Goal: Task Accomplishment & Management: Manage account settings

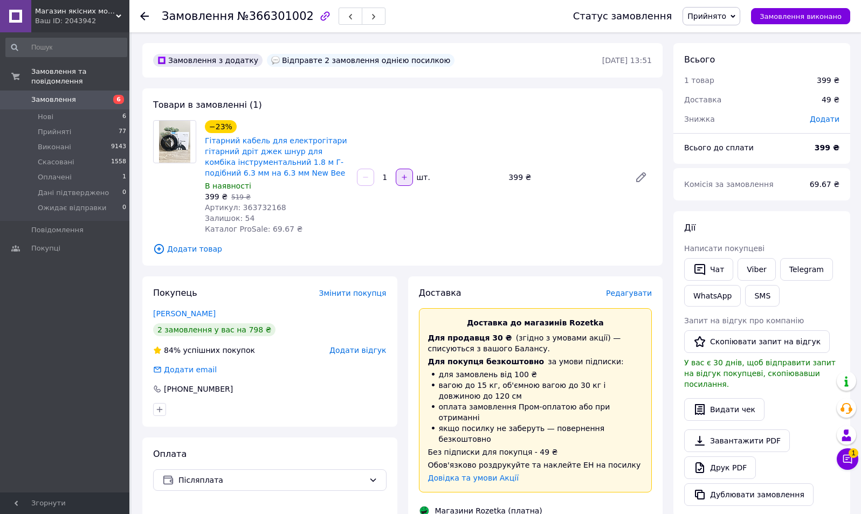
click at [399, 183] on button "button" at bounding box center [404, 177] width 17 height 17
type input "2"
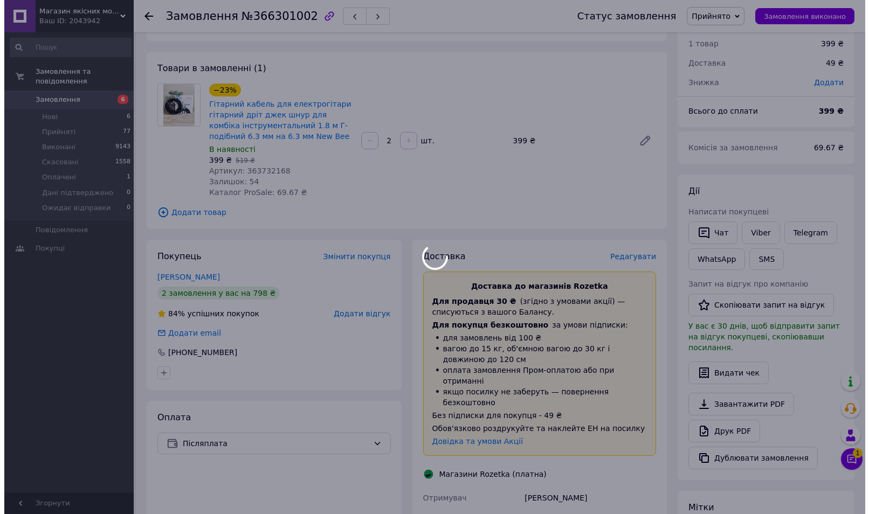
scroll to position [51, 0]
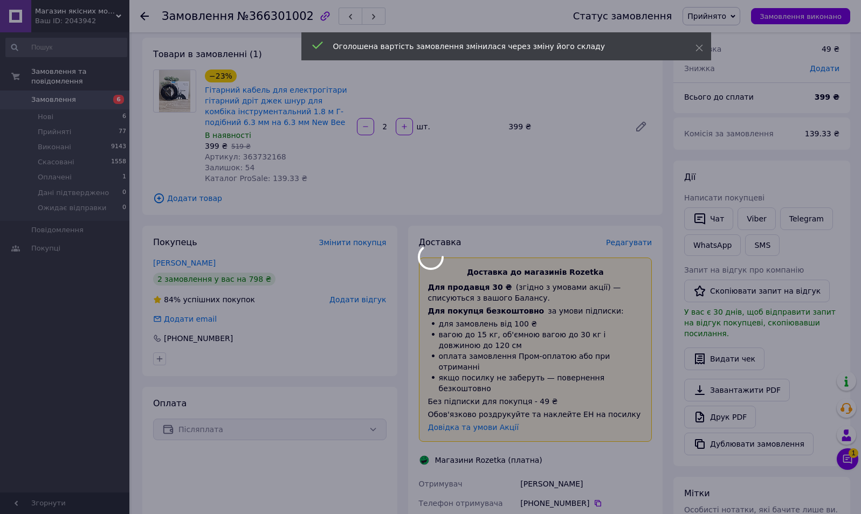
click at [630, 244] on div at bounding box center [430, 257] width 861 height 514
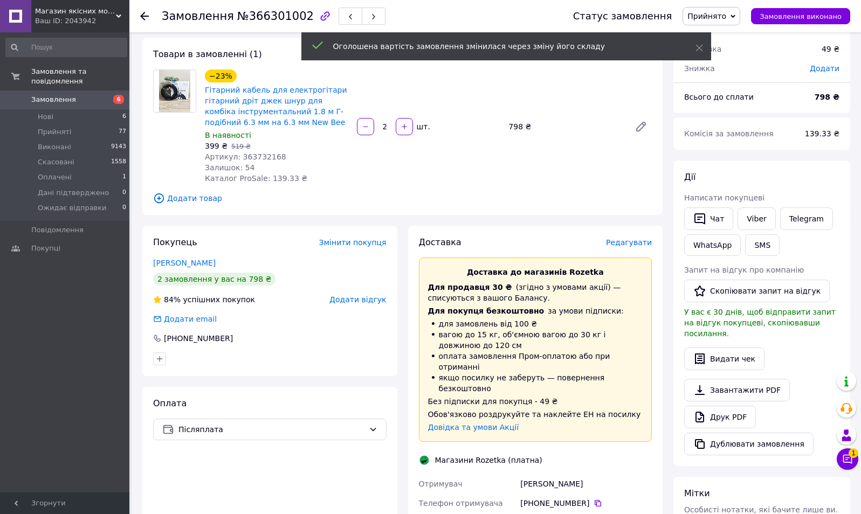
click at [630, 244] on span "Редагувати" at bounding box center [629, 242] width 46 height 9
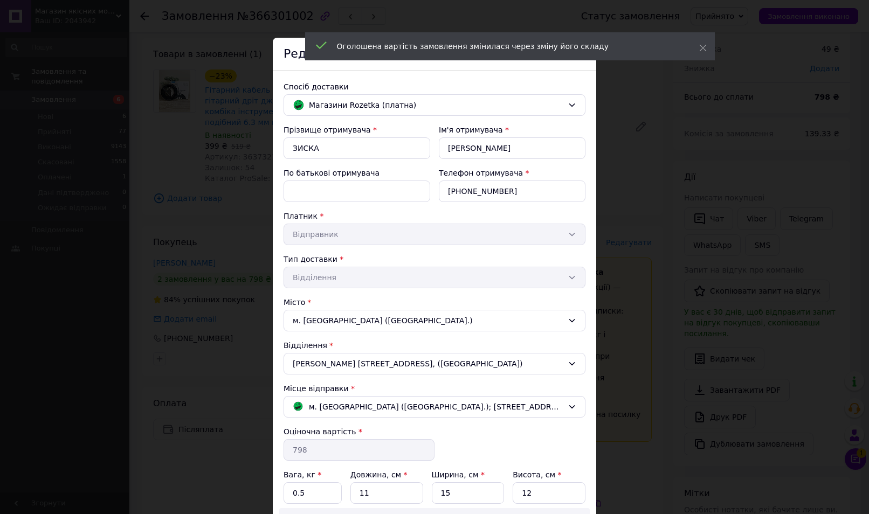
click at [478, 251] on div "Прізвище отримувача * ЗИСКА Ім'я отримувача * АНДРІЙ По батькові отримувача Тел…" at bounding box center [434, 355] width 302 height 463
click at [343, 112] on div "Магазини Rozetka (платна)" at bounding box center [434, 105] width 302 height 22
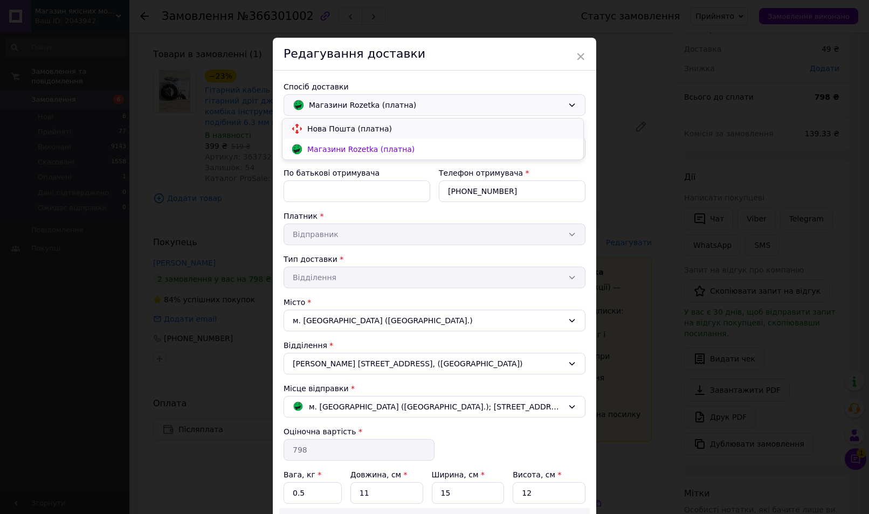
click at [342, 131] on span "Нова Пошта (платна)" at bounding box center [440, 128] width 267 height 11
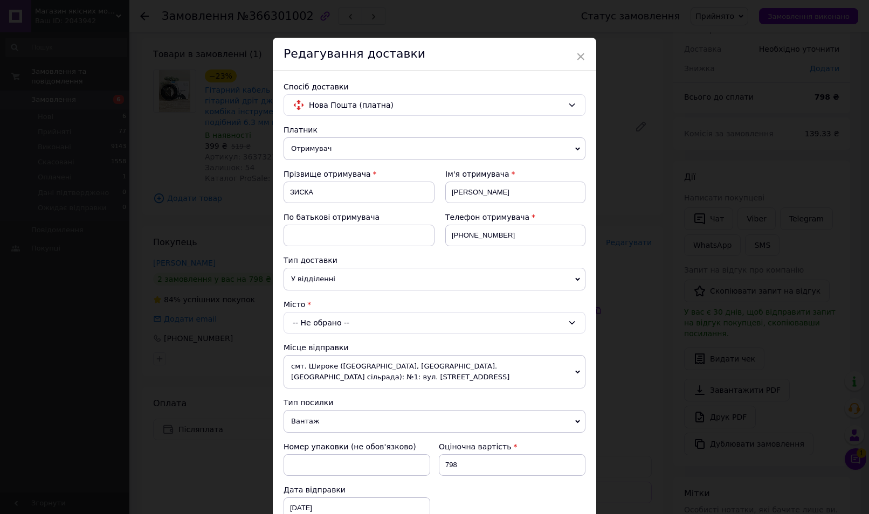
click at [316, 319] on div "-- Не обрано --" at bounding box center [434, 323] width 302 height 22
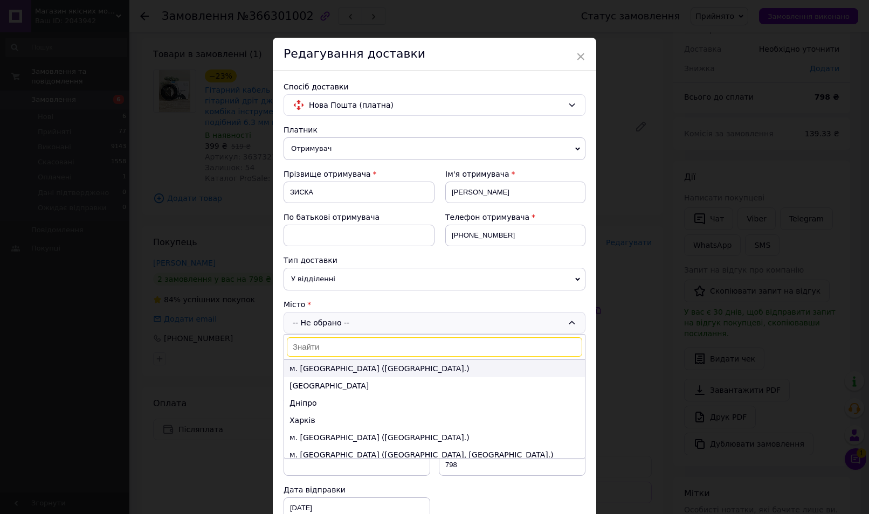
click at [308, 371] on li "м. [GEOGRAPHIC_DATA] ([GEOGRAPHIC_DATA].)" at bounding box center [434, 368] width 301 height 17
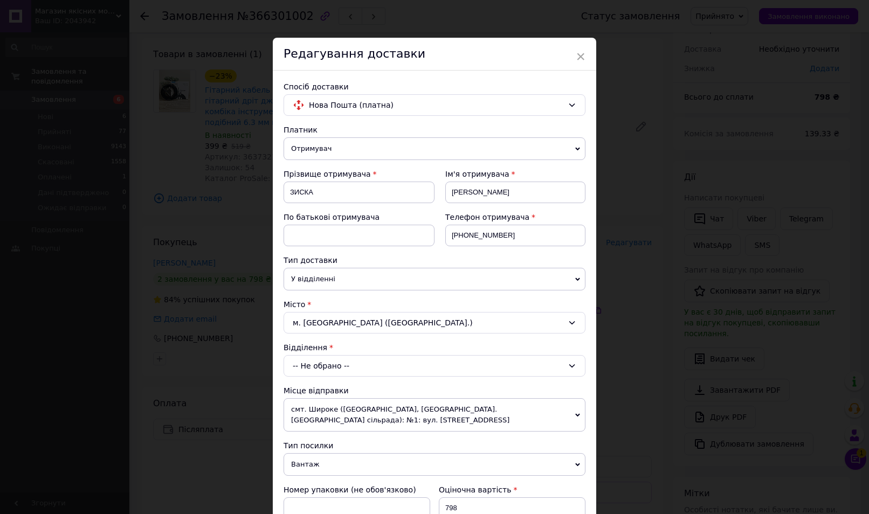
click at [321, 368] on div "-- Не обрано --" at bounding box center [434, 366] width 302 height 22
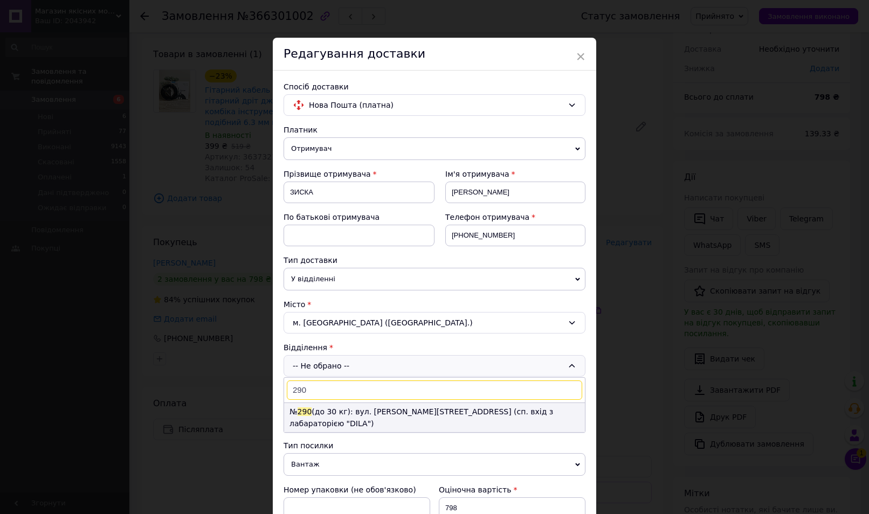
type input "290"
click at [327, 408] on li "№ 290 (до 30 кг): вул. Закревського Миколи, 21 (сп. вхід з лабараторією "DILA")" at bounding box center [434, 417] width 301 height 29
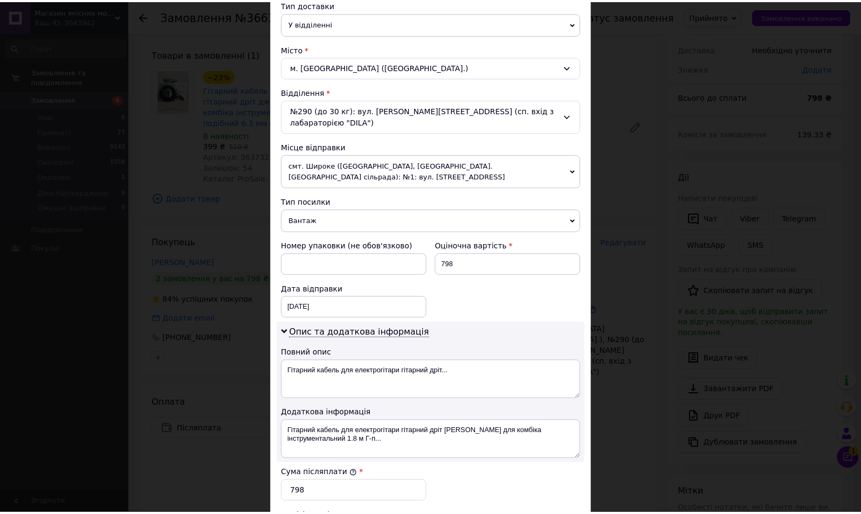
scroll to position [452, 0]
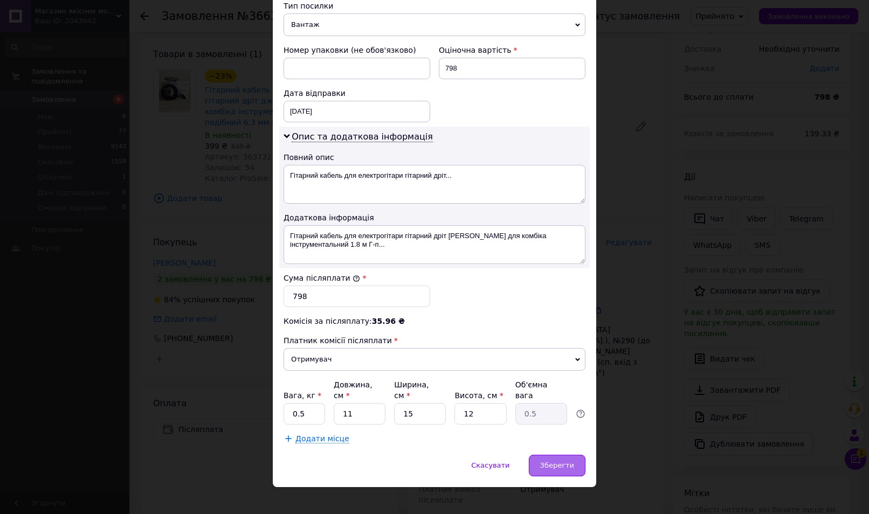
click at [551, 461] on span "Зберегти" at bounding box center [557, 465] width 34 height 8
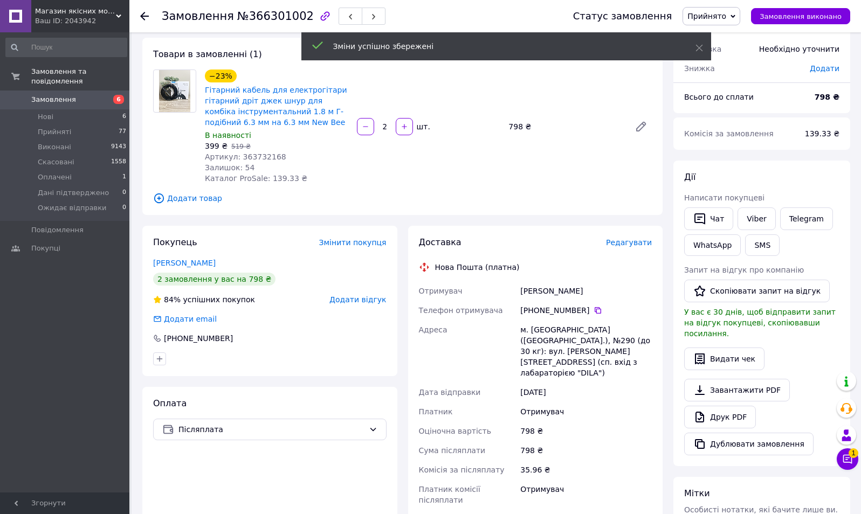
scroll to position [0, 0]
